Goal: Contribute content

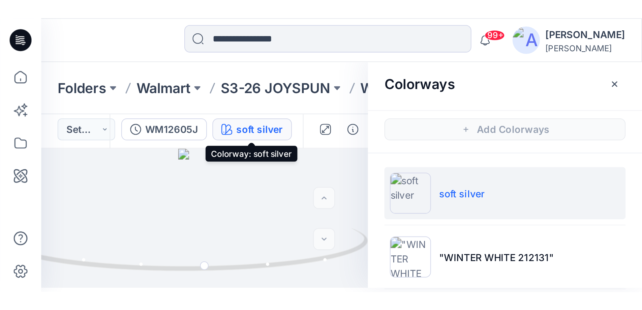
scroll to position [21, 0]
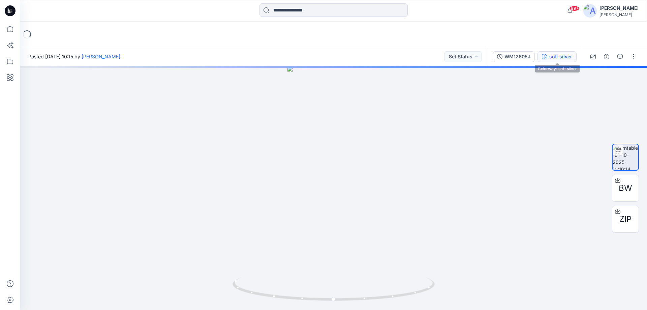
click at [555, 56] on div "soft silver" at bounding box center [560, 56] width 23 height 7
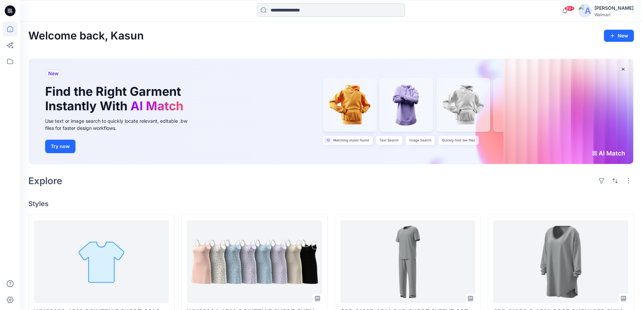
click at [284, 13] on input at bounding box center [331, 9] width 148 height 13
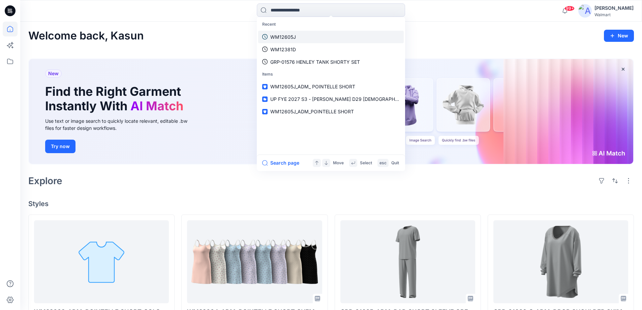
click at [286, 35] on p "WM12605J" at bounding box center [283, 36] width 26 height 7
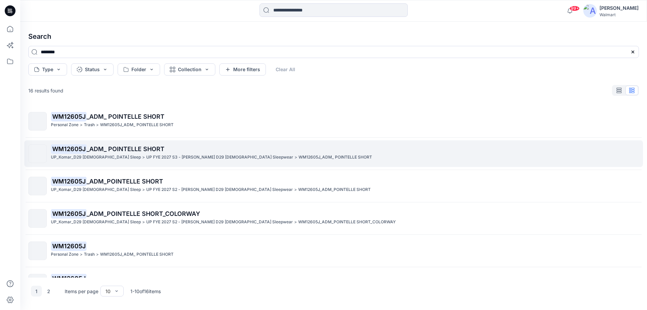
click at [103, 153] on p "WM12605J _ADM_ POINTELLE SHORT" at bounding box center [345, 148] width 588 height 9
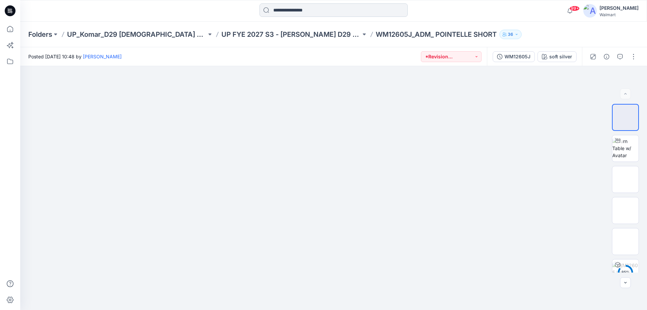
click at [280, 9] on input at bounding box center [333, 9] width 148 height 13
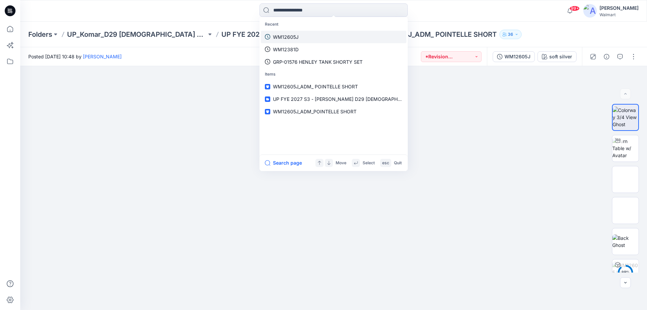
click at [290, 33] on p "WM12605J" at bounding box center [286, 36] width 26 height 7
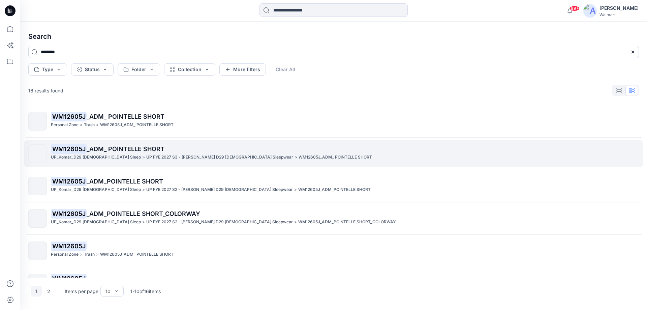
click at [135, 148] on span "_ADM_ POINTELLE SHORT" at bounding box center [126, 148] width 78 height 7
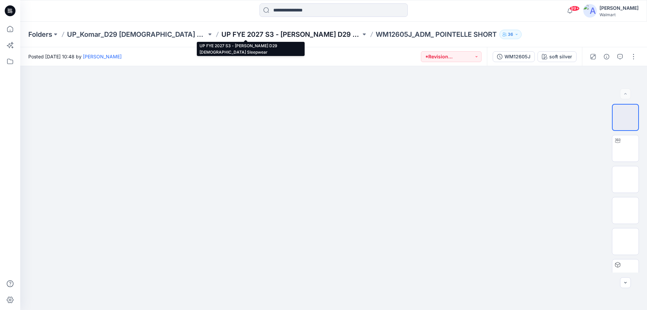
click at [221, 36] on p "UP FYE 2027 S3 - [PERSON_NAME] D29 [DEMOGRAPHIC_DATA] Sleepwear" at bounding box center [290, 34] width 139 height 9
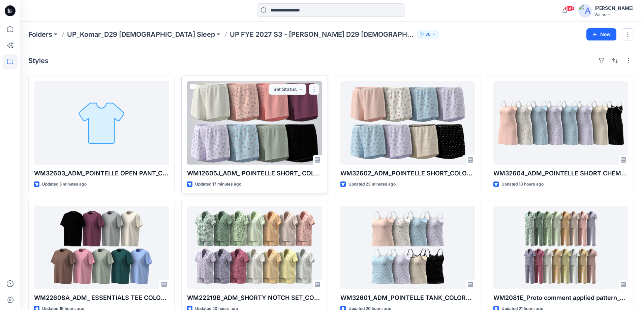
click at [316, 88] on button "button" at bounding box center [314, 89] width 11 height 11
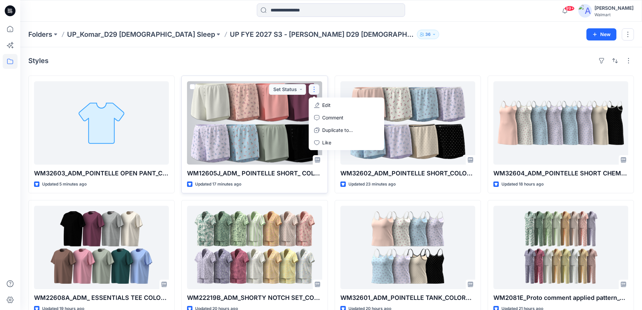
click at [325, 104] on p "Edit" at bounding box center [326, 104] width 8 height 7
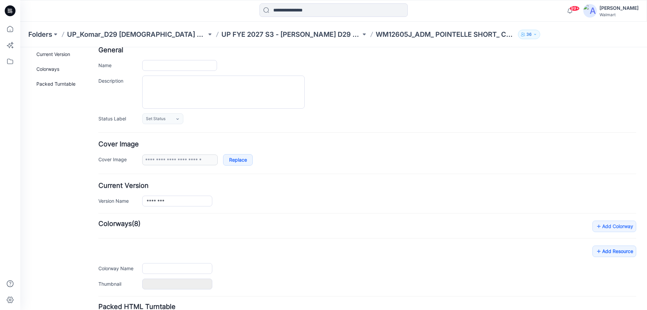
type input "**********"
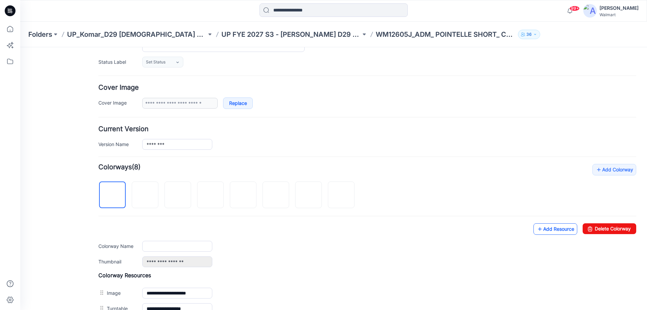
click at [544, 230] on link "Add Resource" at bounding box center [555, 228] width 44 height 11
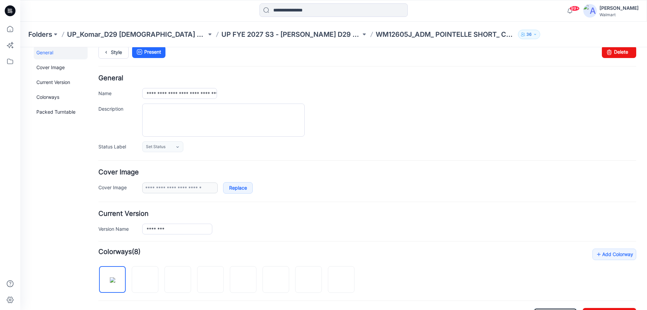
scroll to position [0, 0]
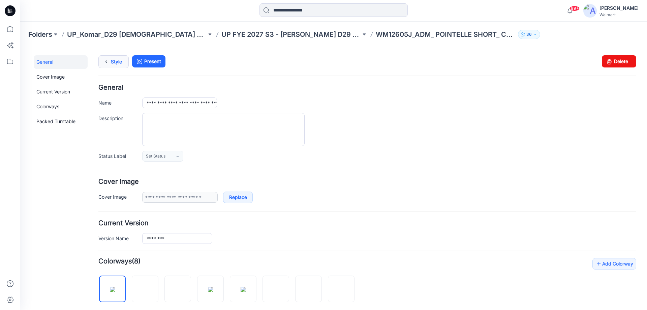
click at [120, 59] on link "Style" at bounding box center [113, 61] width 30 height 13
